Goal: Find specific page/section

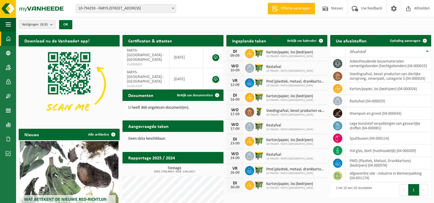
click at [152, 125] on h2 "Aangevraagde taken" at bounding box center [149, 126] width 52 height 11
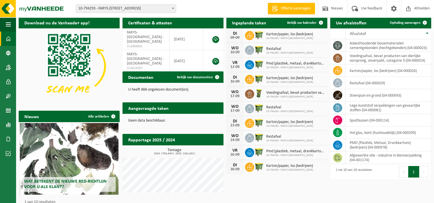
scroll to position [9, 0]
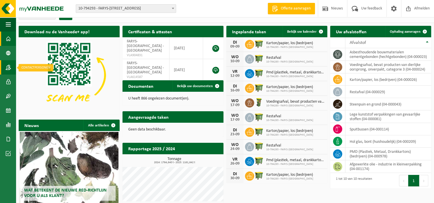
click at [8, 65] on span at bounding box center [8, 67] width 5 height 14
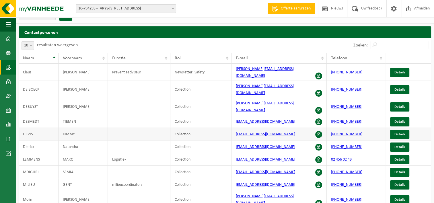
scroll to position [13, 0]
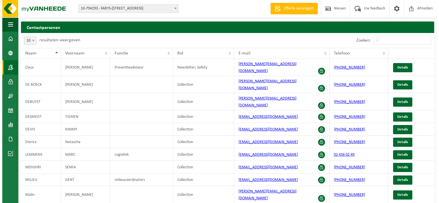
scroll to position [0, 0]
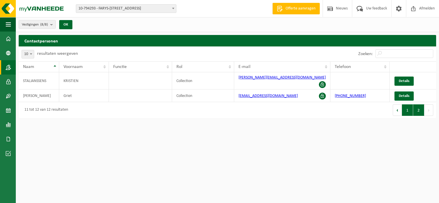
click at [408, 107] on button "1" at bounding box center [407, 110] width 11 height 11
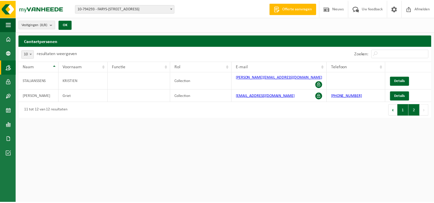
scroll to position [8, 0]
